Goal: Task Accomplishment & Management: Complete application form

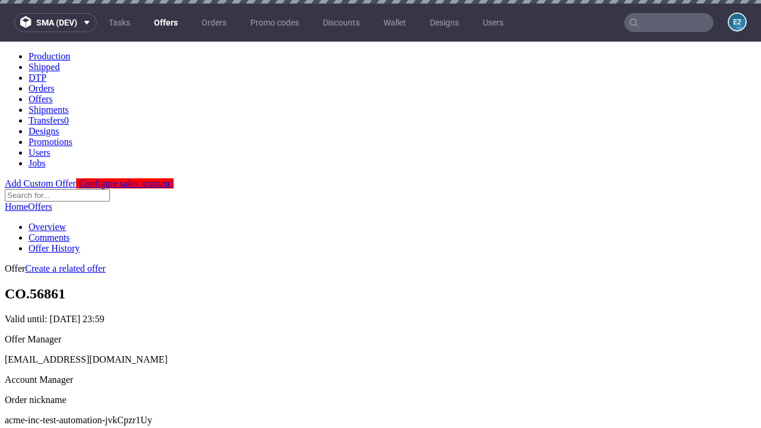
scroll to position [4, 0]
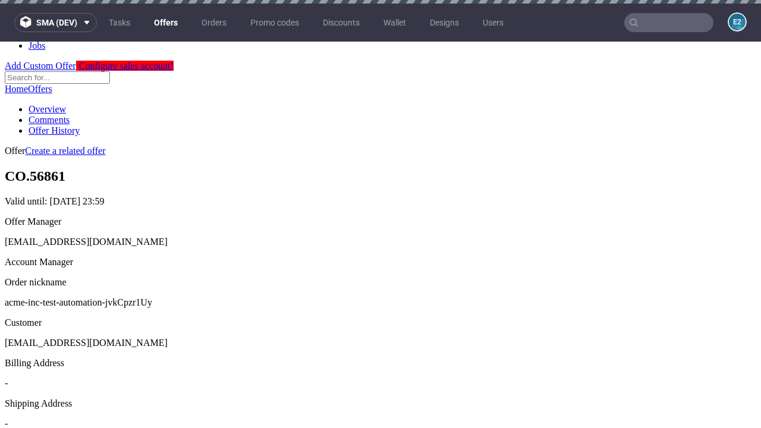
scroll to position [4, 0]
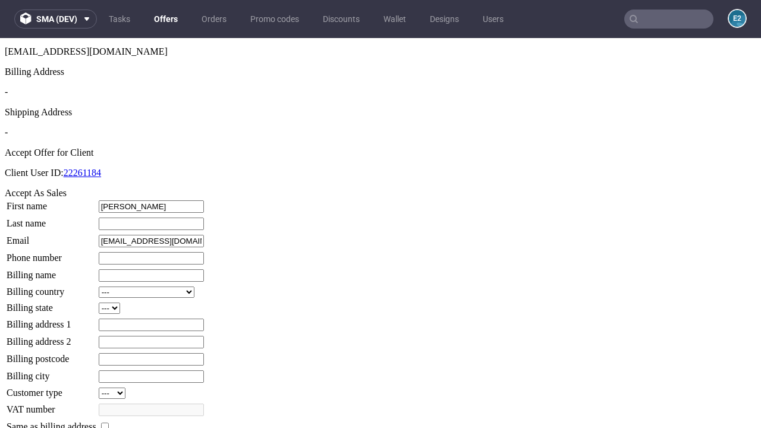
type input "[PERSON_NAME]"
type input "1509813888"
type input "Bennie_Bayer18"
select select "13"
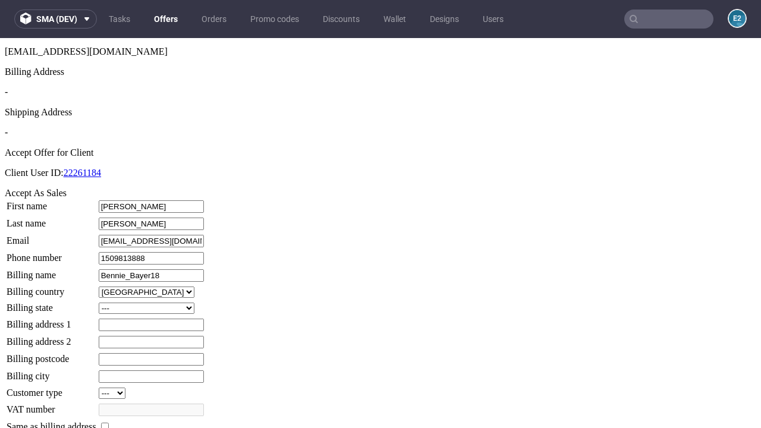
select select "132"
type input "Bennie_Bayer18"
type input "[STREET_ADDRESS]"
type input "GK44 8RM"
type input "[GEOGRAPHIC_DATA]"
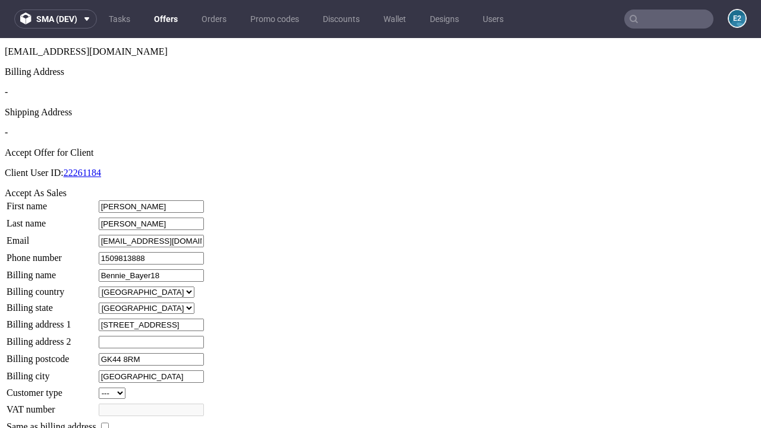
click at [109, 423] on input "checkbox" at bounding box center [105, 427] width 8 height 8
checkbox input "true"
type input "Bennie_Bayer18"
select select "13"
type input "[STREET_ADDRESS]"
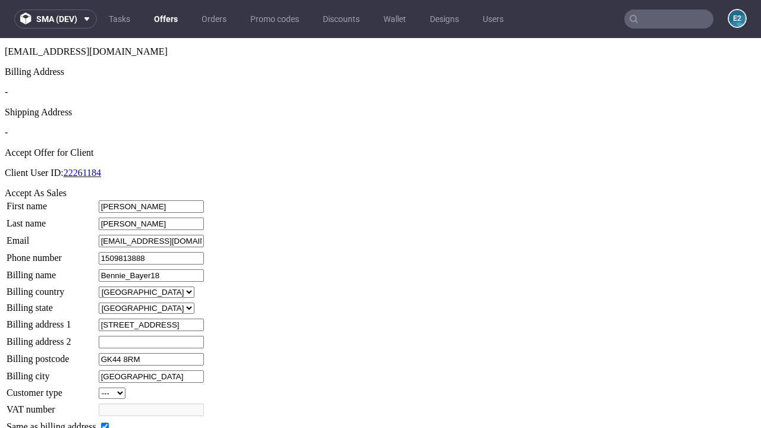
type input "GK44 8RM"
type input "[GEOGRAPHIC_DATA]"
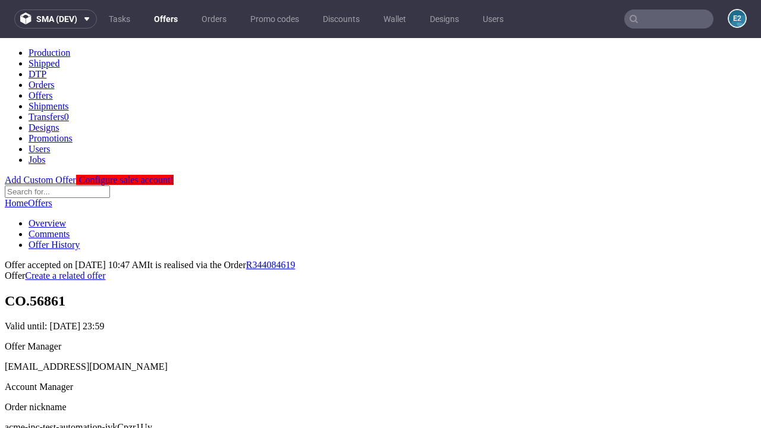
scroll to position [0, 0]
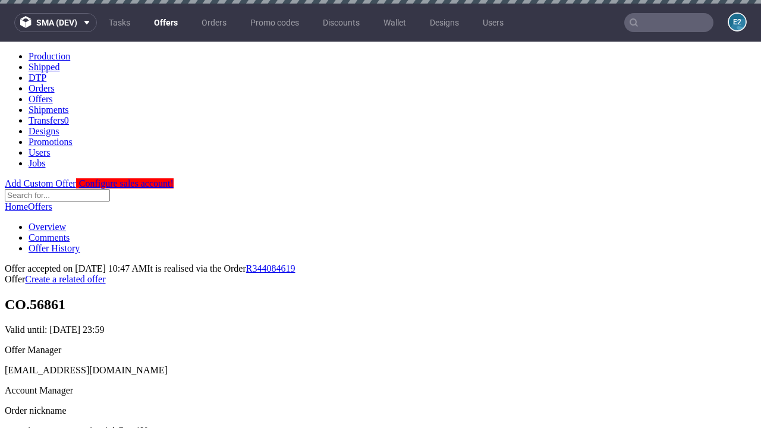
type input "[DATE]"
select select "12214305"
type input "In progress..."
